Goal: Information Seeking & Learning: Learn about a topic

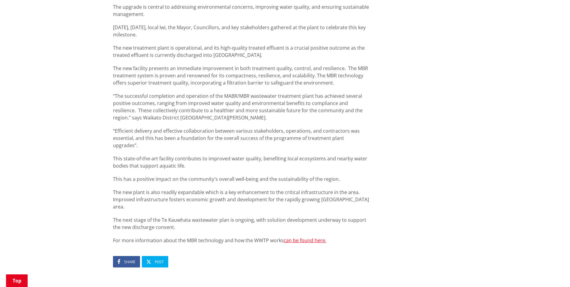
scroll to position [411, 0]
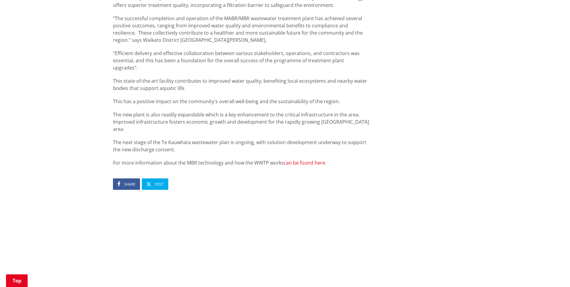
click at [293, 159] on link "can be found here." at bounding box center [305, 162] width 43 height 7
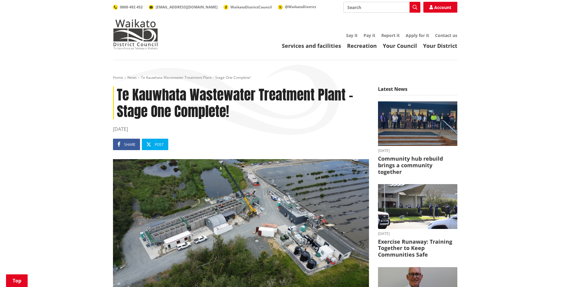
scroll to position [290, 0]
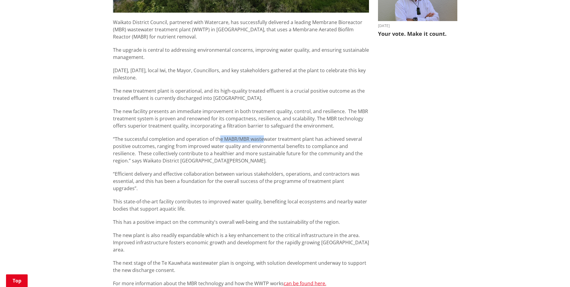
drag, startPoint x: 219, startPoint y: 138, endPoint x: 262, endPoint y: 141, distance: 43.0
click at [262, 141] on p "“The successful completion and operation of the MABR/MBR wastewater treatment p…" at bounding box center [241, 149] width 256 height 29
click at [363, 202] on p "This state-of-the-art facility contributes to improved water quality, benefitin…" at bounding box center [241, 205] width 256 height 14
